Goal: Navigation & Orientation: Find specific page/section

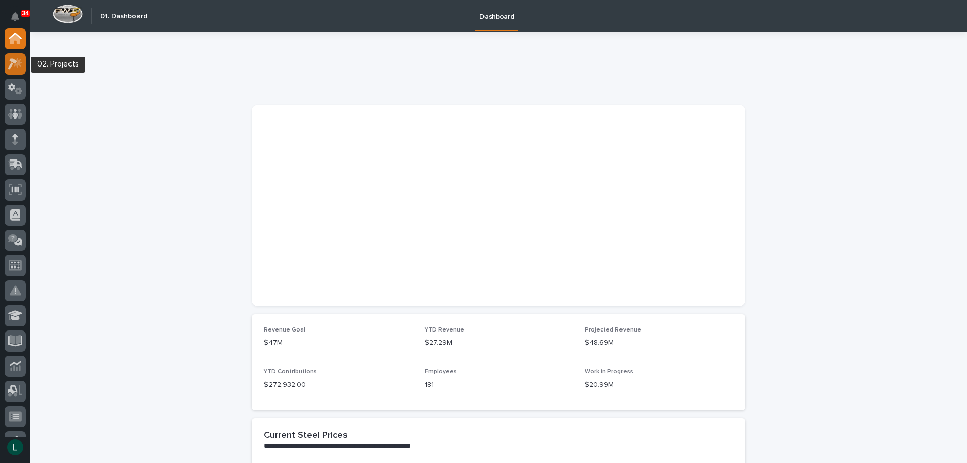
click at [13, 62] on icon at bounding box center [12, 63] width 9 height 11
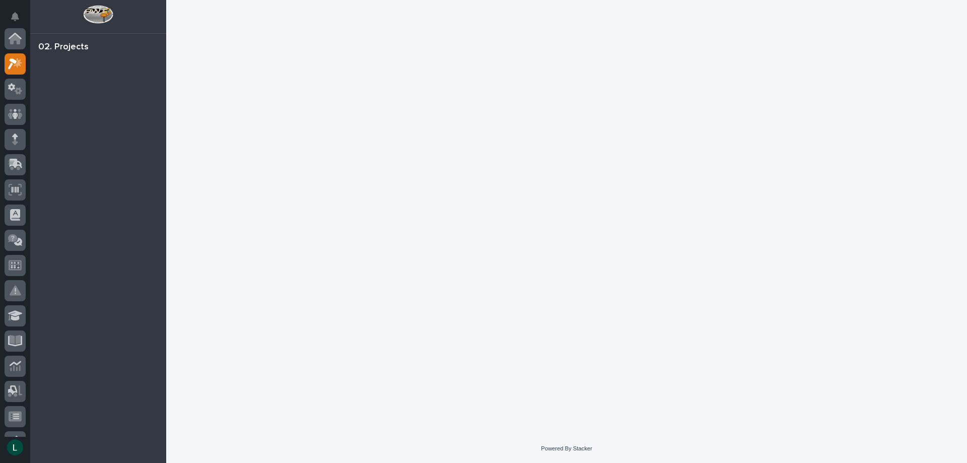
scroll to position [25, 0]
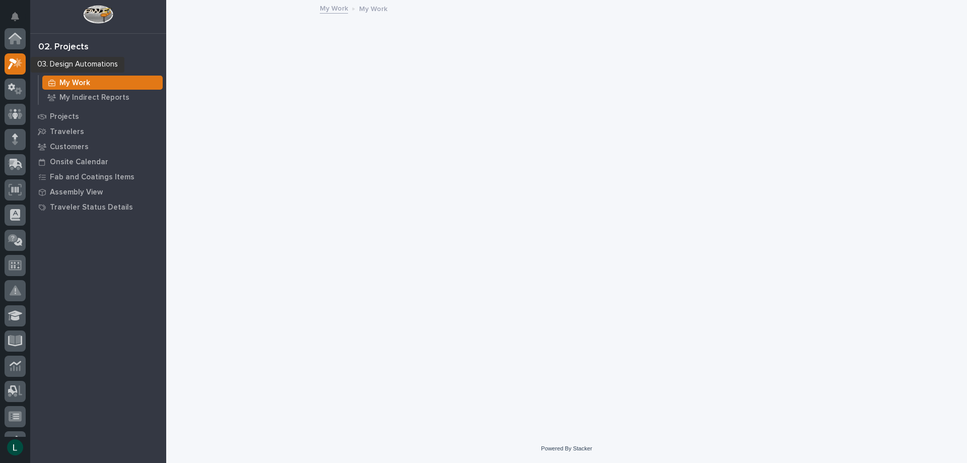
scroll to position [25, 0]
